Goal: Use online tool/utility: Utilize a website feature to perform a specific function

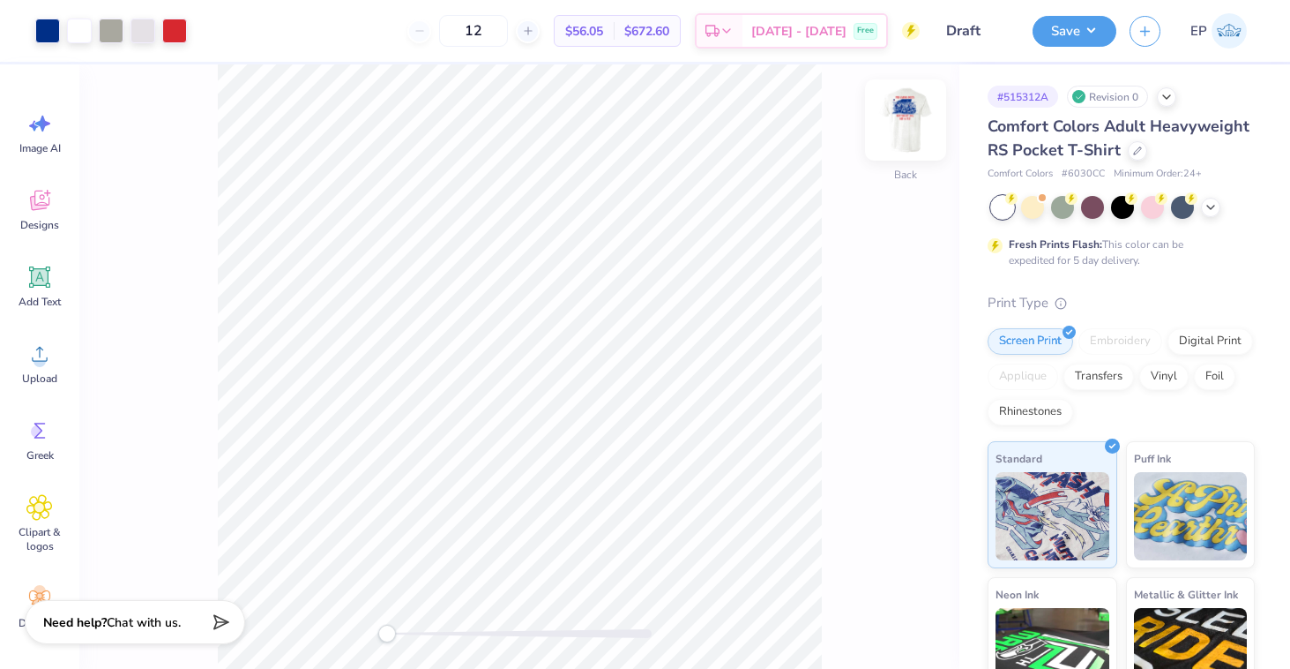
click at [910, 142] on img at bounding box center [906, 120] width 71 height 71
click at [906, 107] on img at bounding box center [906, 120] width 71 height 71
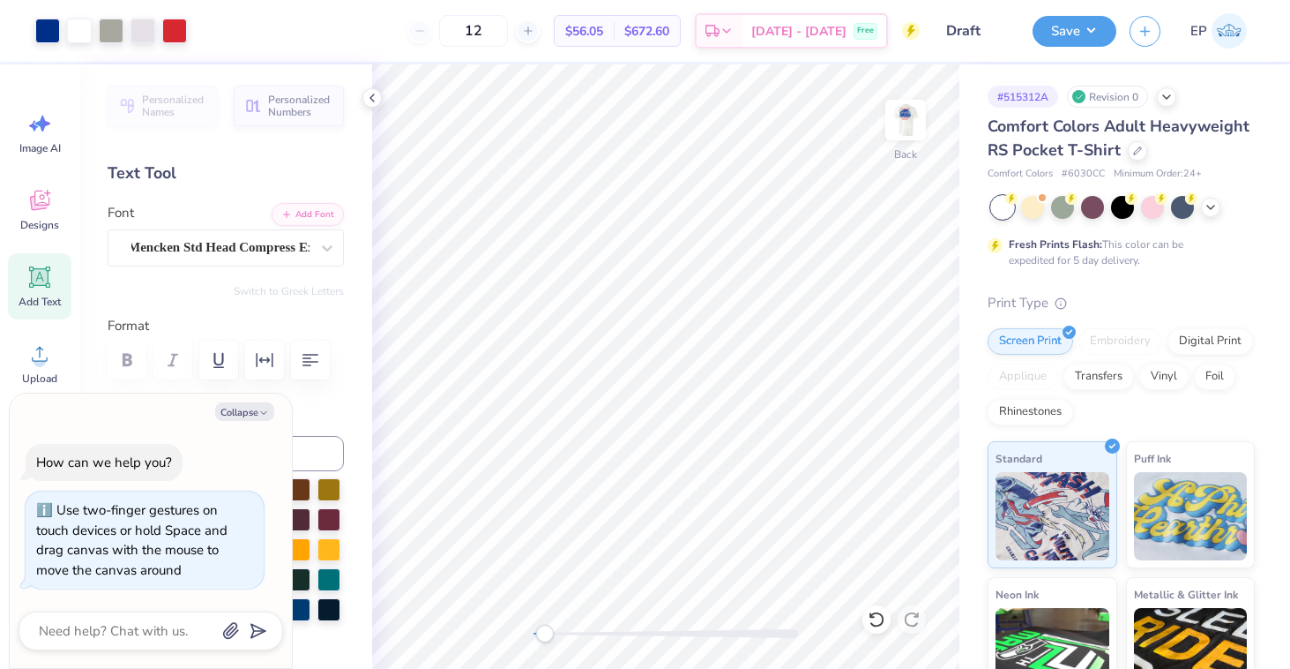
drag, startPoint x: 534, startPoint y: 639, endPoint x: 547, endPoint y: 639, distance: 13.2
click at [547, 639] on div "Accessibility label" at bounding box center [545, 633] width 18 height 18
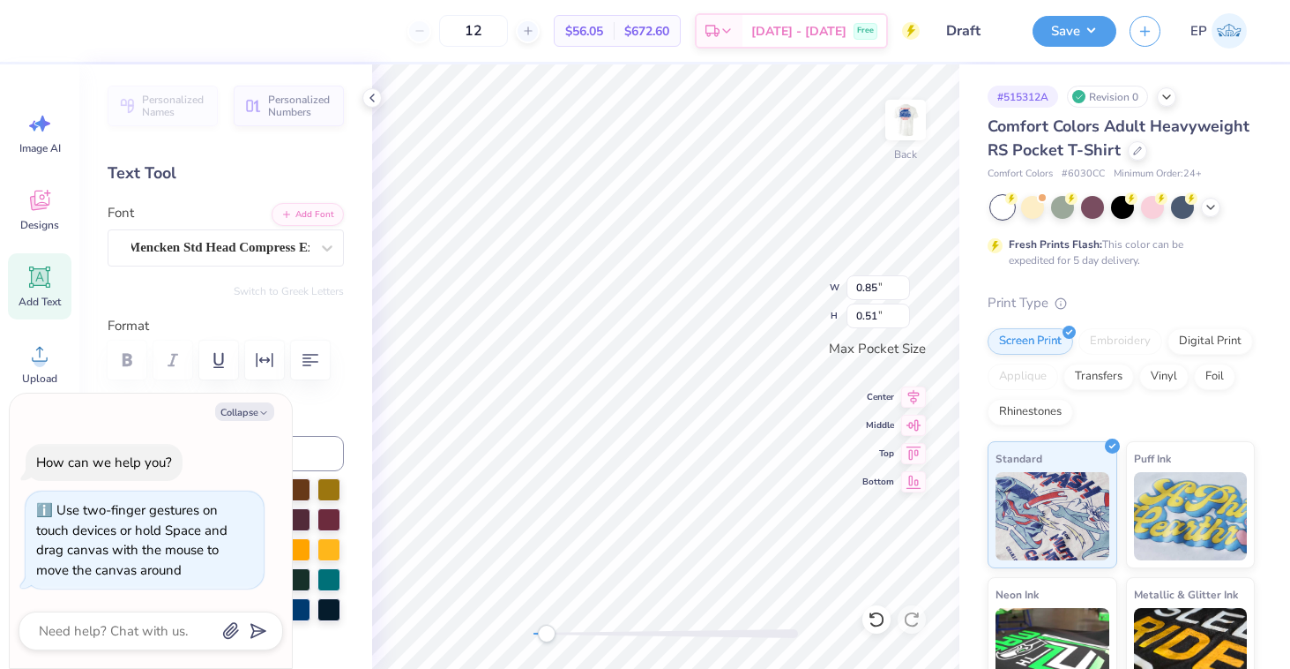
type textarea "x"
type textarea "F"
type textarea "x"
type textarea "FI"
type textarea "x"
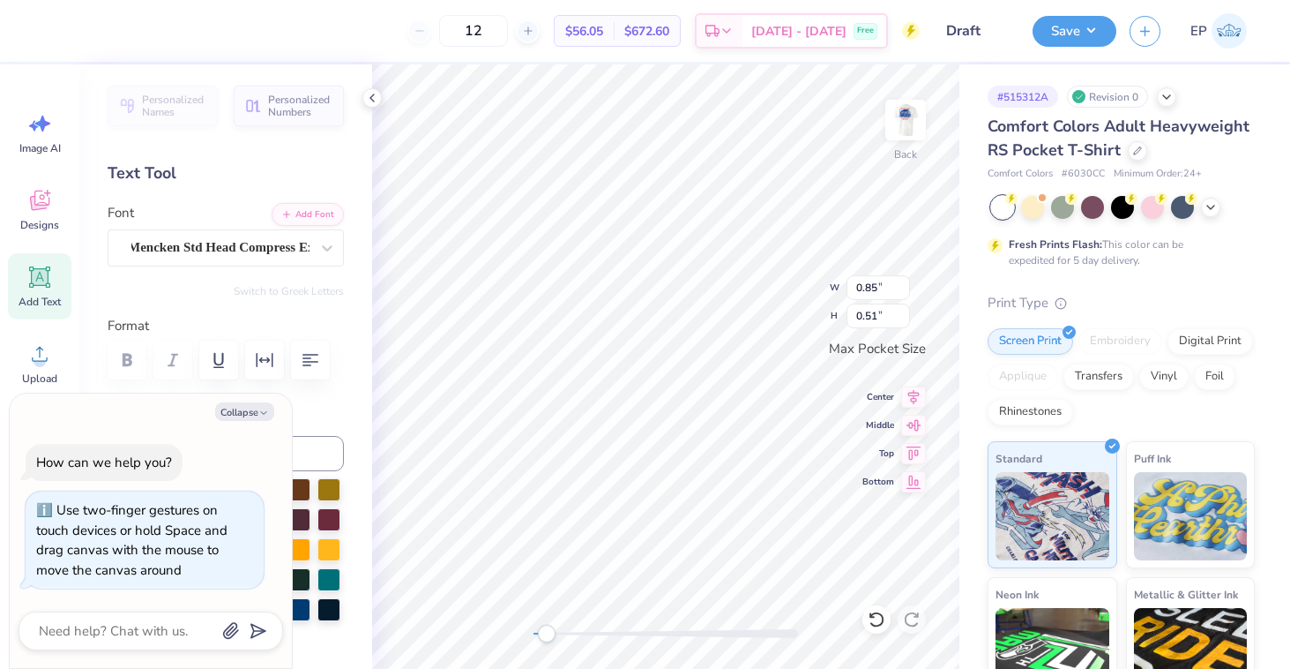
type textarea "FIJ"
type textarea "x"
type textarea "[GEOGRAPHIC_DATA]"
type textarea "x"
type input "1.00"
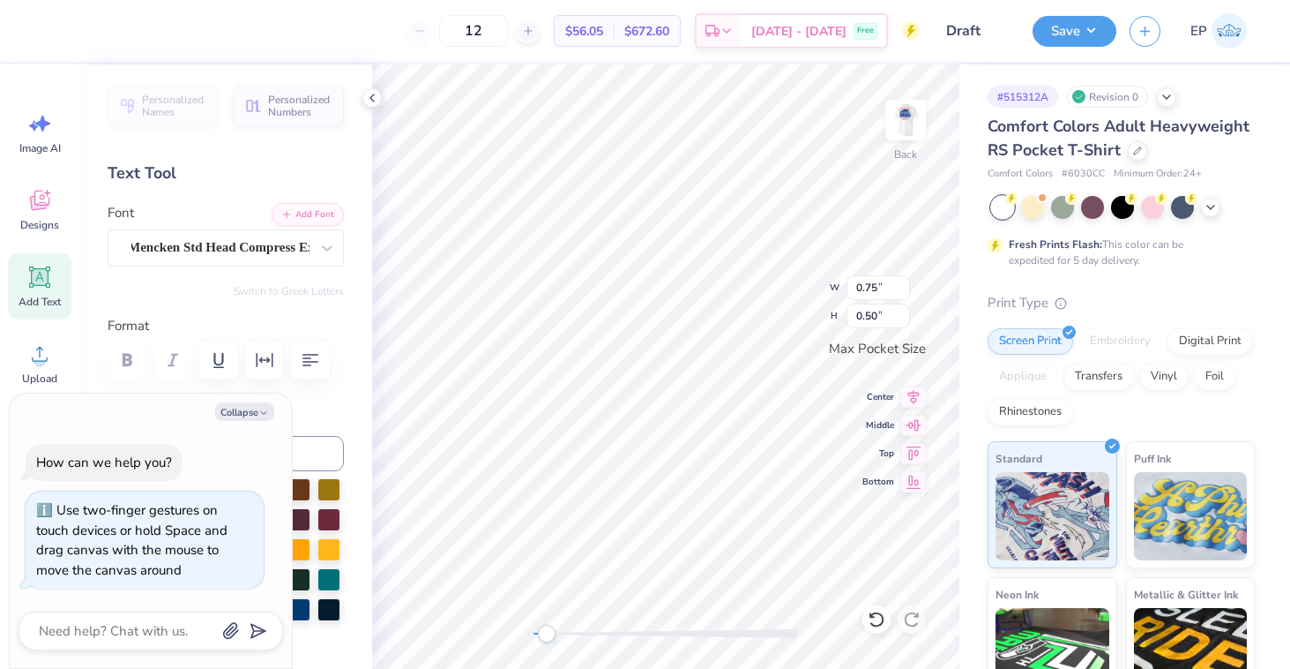
type input "0.67"
type textarea "x"
